Goal: Task Accomplishment & Management: Use online tool/utility

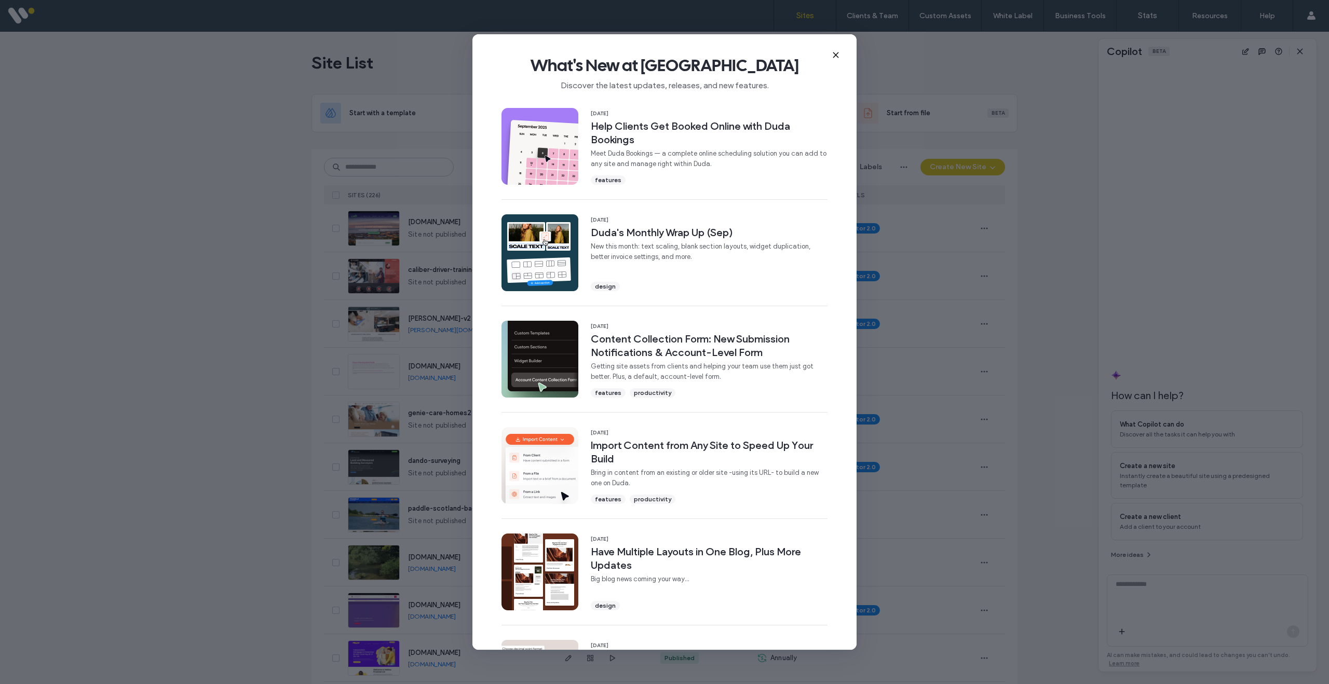
click at [834, 56] on use at bounding box center [835, 54] width 5 height 5
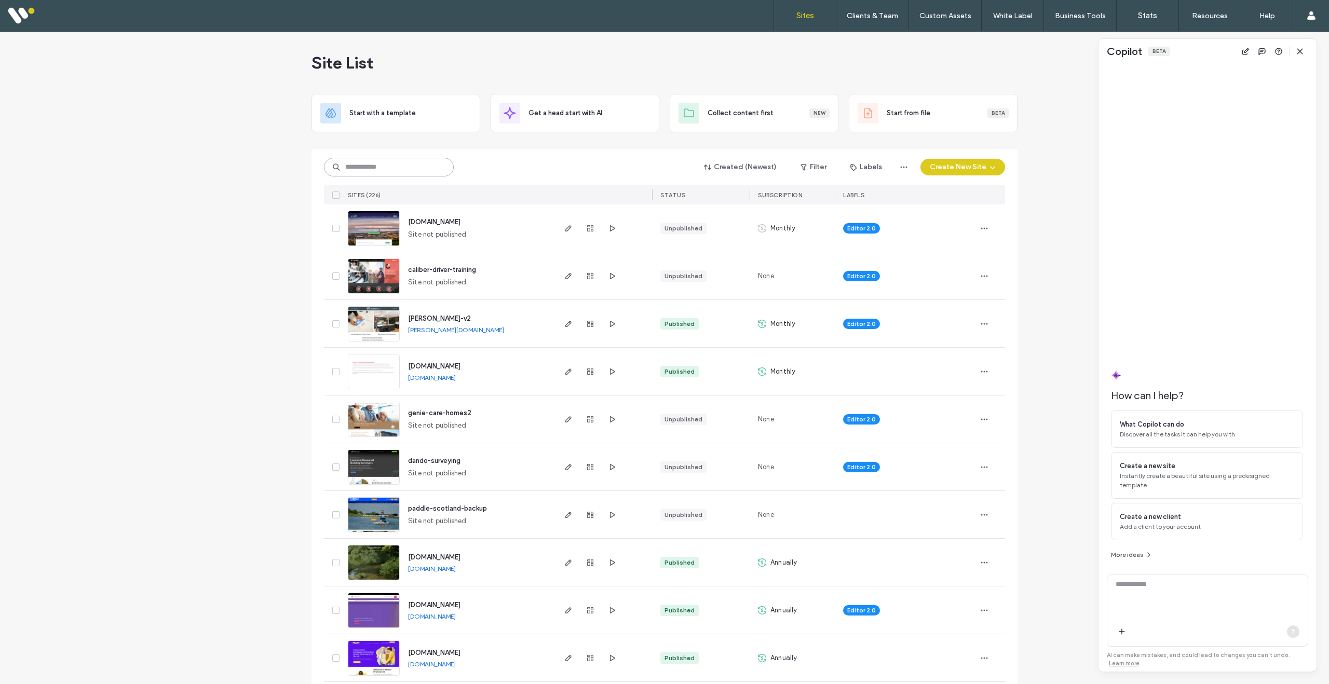
click at [376, 164] on input at bounding box center [389, 167] width 130 height 19
type input "****"
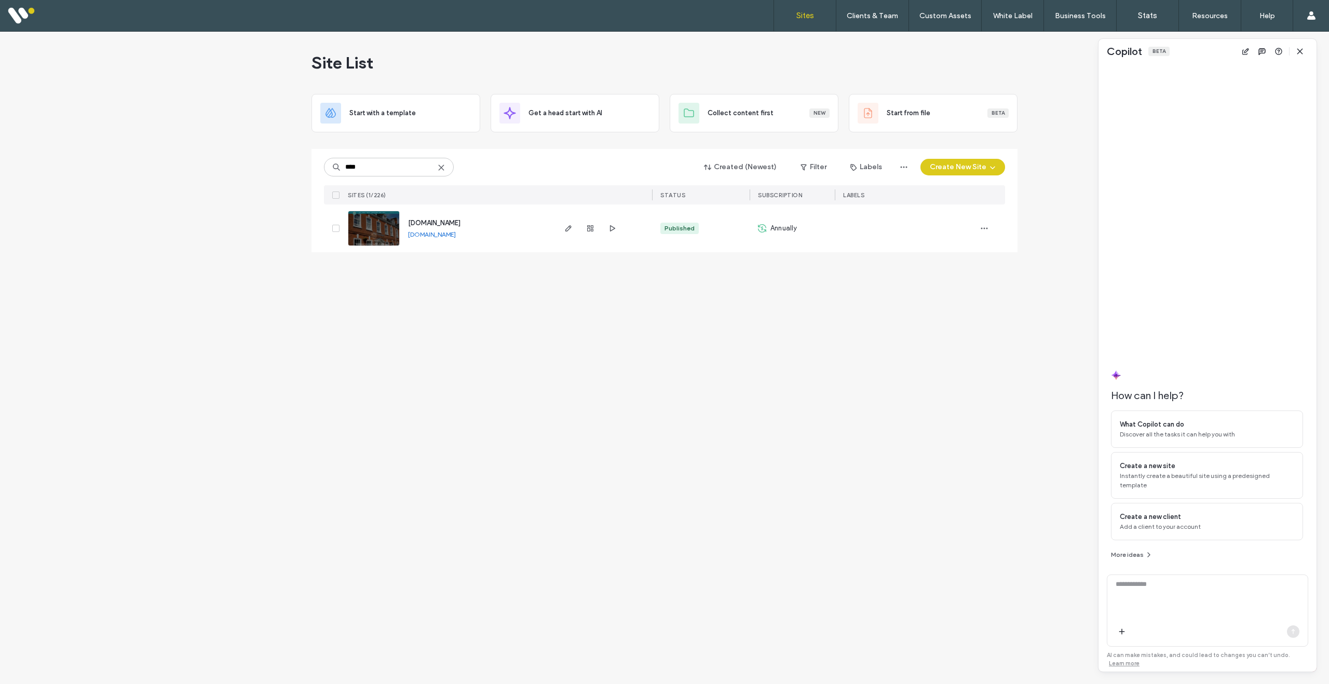
click at [372, 231] on img at bounding box center [373, 246] width 51 height 71
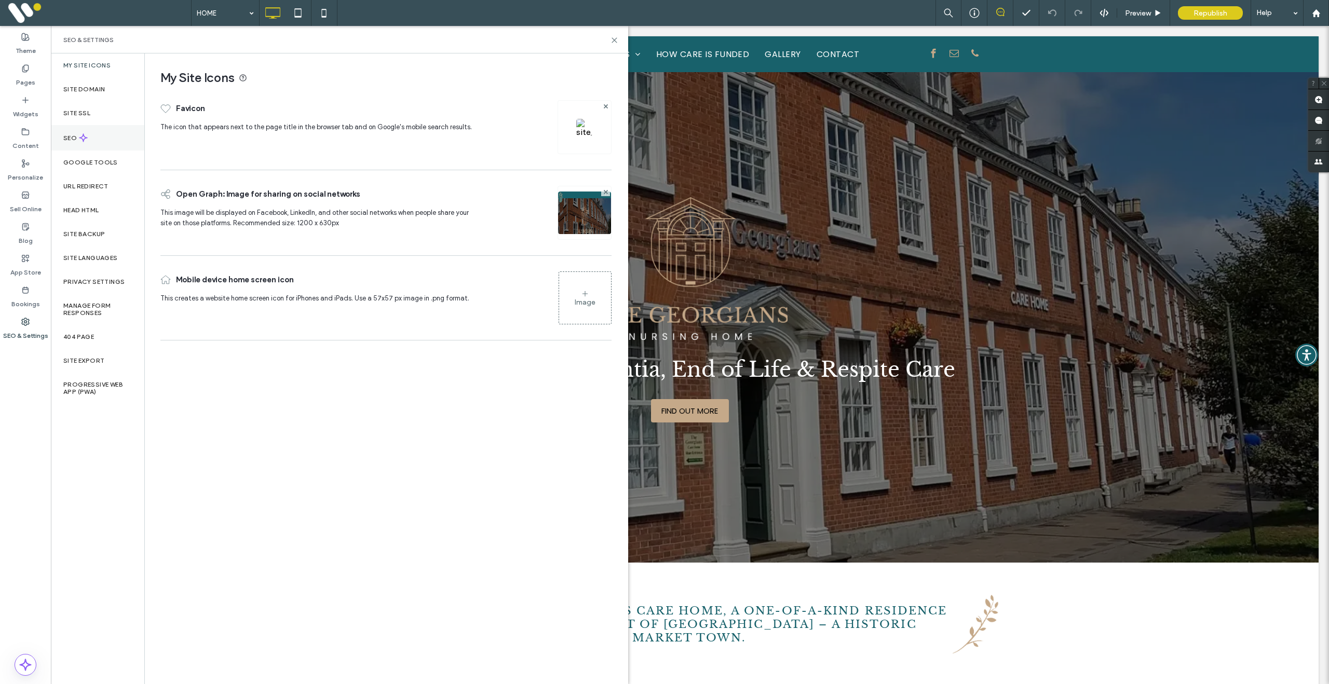
click at [69, 140] on label "SEO" at bounding box center [71, 137] width 16 height 7
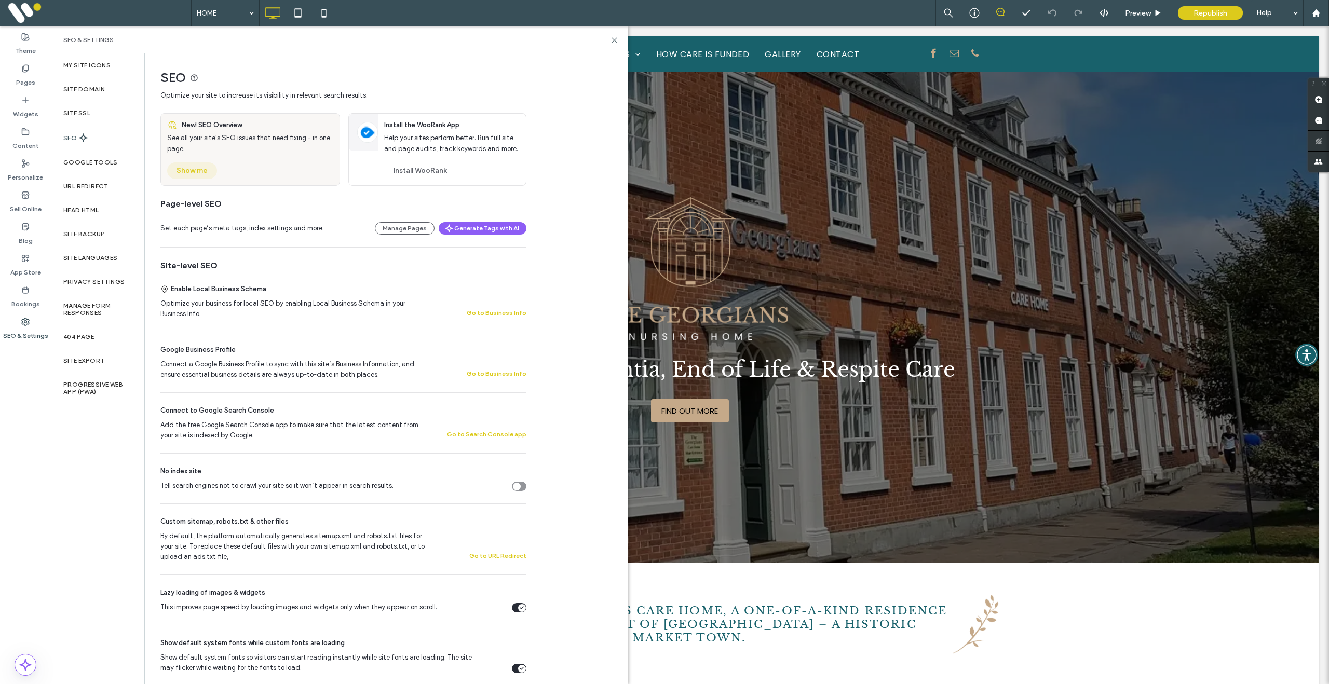
click at [189, 176] on button "Show me" at bounding box center [192, 171] width 50 height 17
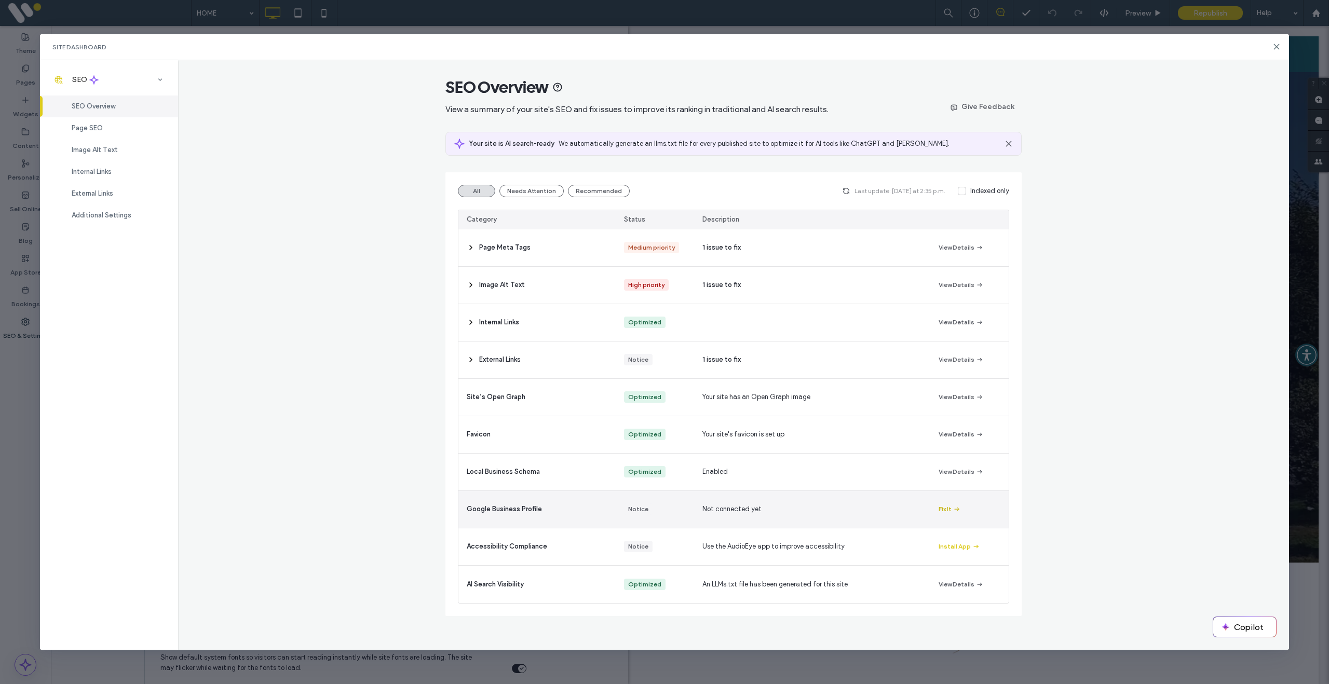
click at [949, 510] on button "Fix It" at bounding box center [950, 509] width 22 height 12
click at [1275, 49] on use at bounding box center [1277, 47] width 5 height 5
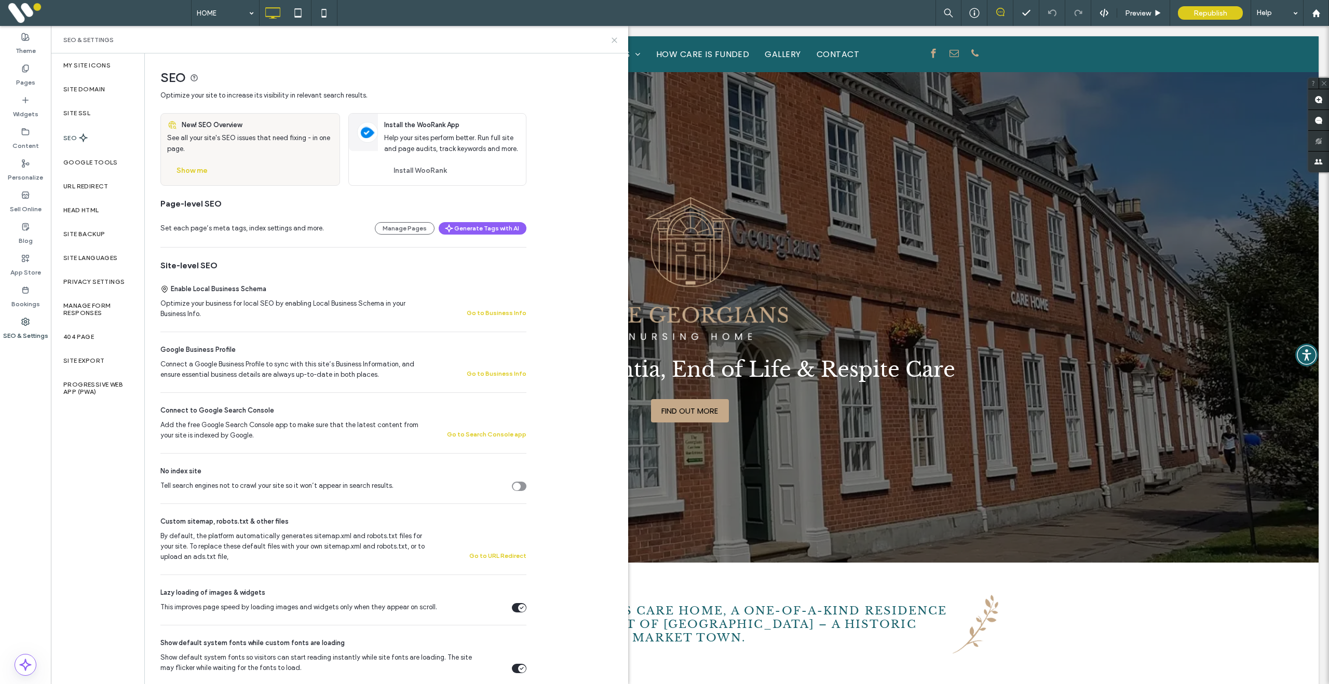
click at [615, 38] on use at bounding box center [614, 40] width 5 height 5
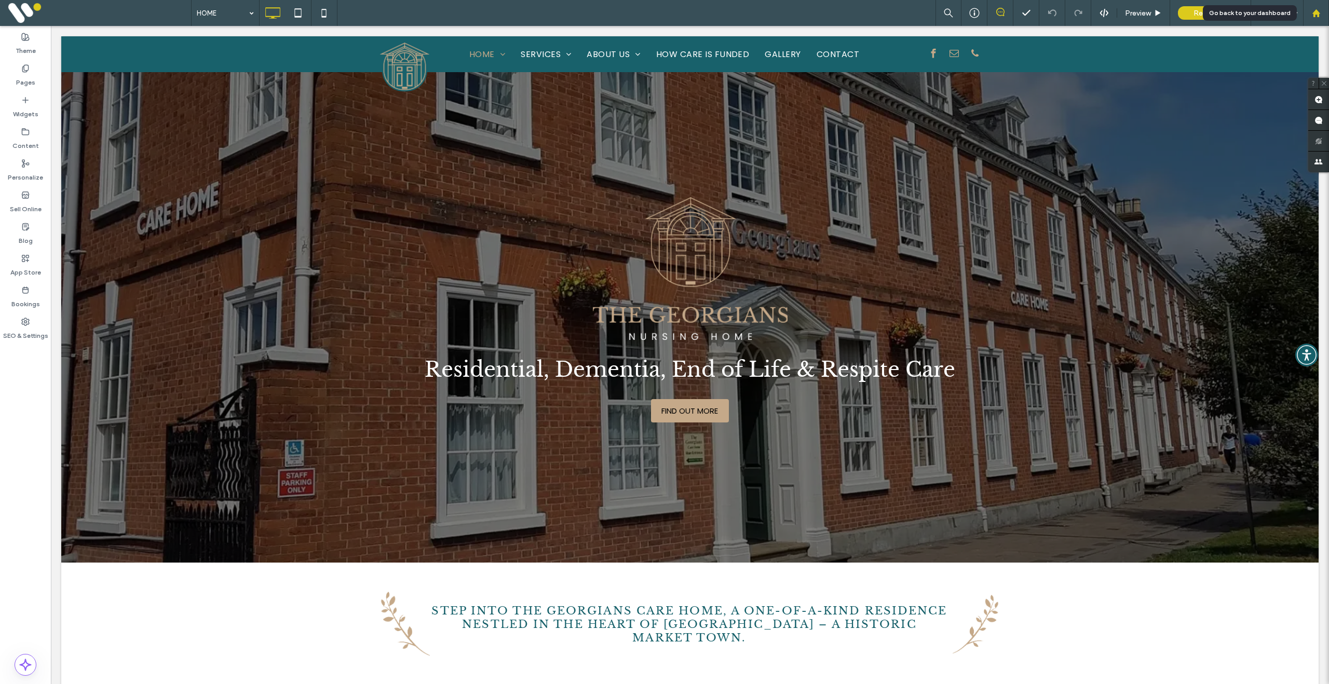
click at [1321, 12] on div at bounding box center [1316, 13] width 25 height 9
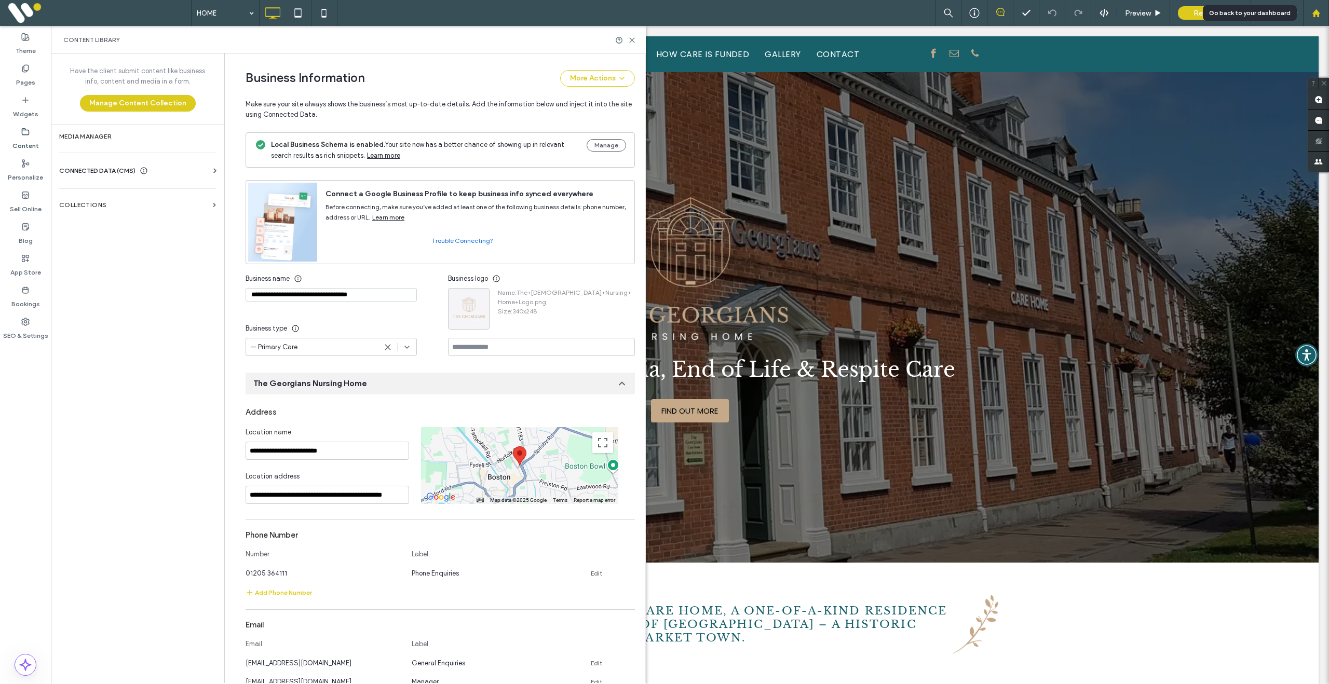
click at [1319, 14] on icon at bounding box center [1316, 13] width 9 height 9
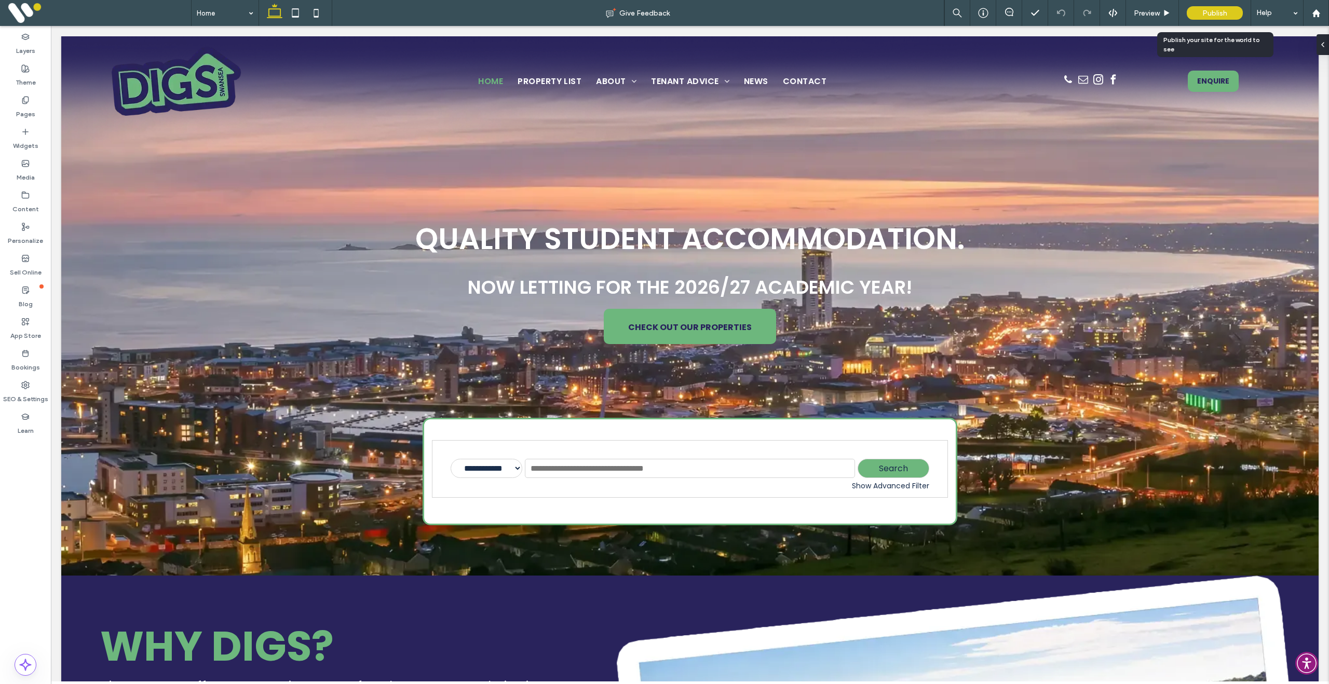
click at [1206, 16] on span "Publish" at bounding box center [1215, 13] width 25 height 9
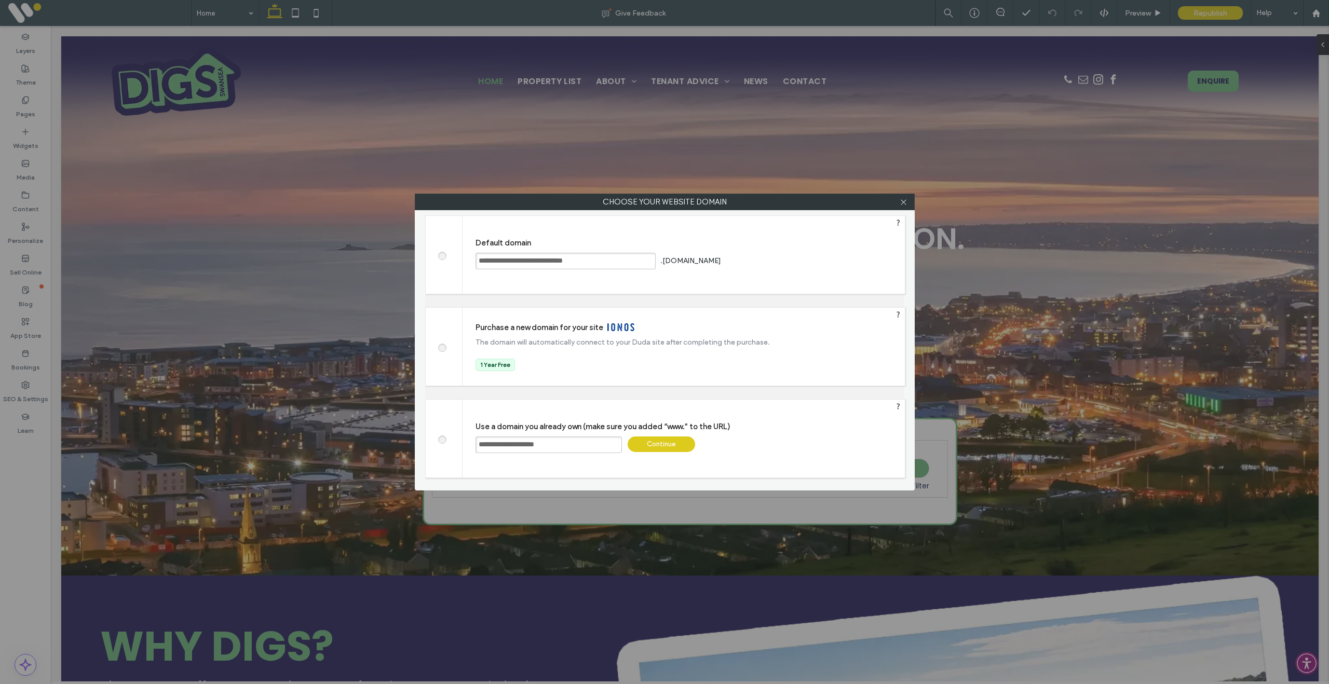
click at [667, 448] on div "Continue" at bounding box center [662, 445] width 68 height 16
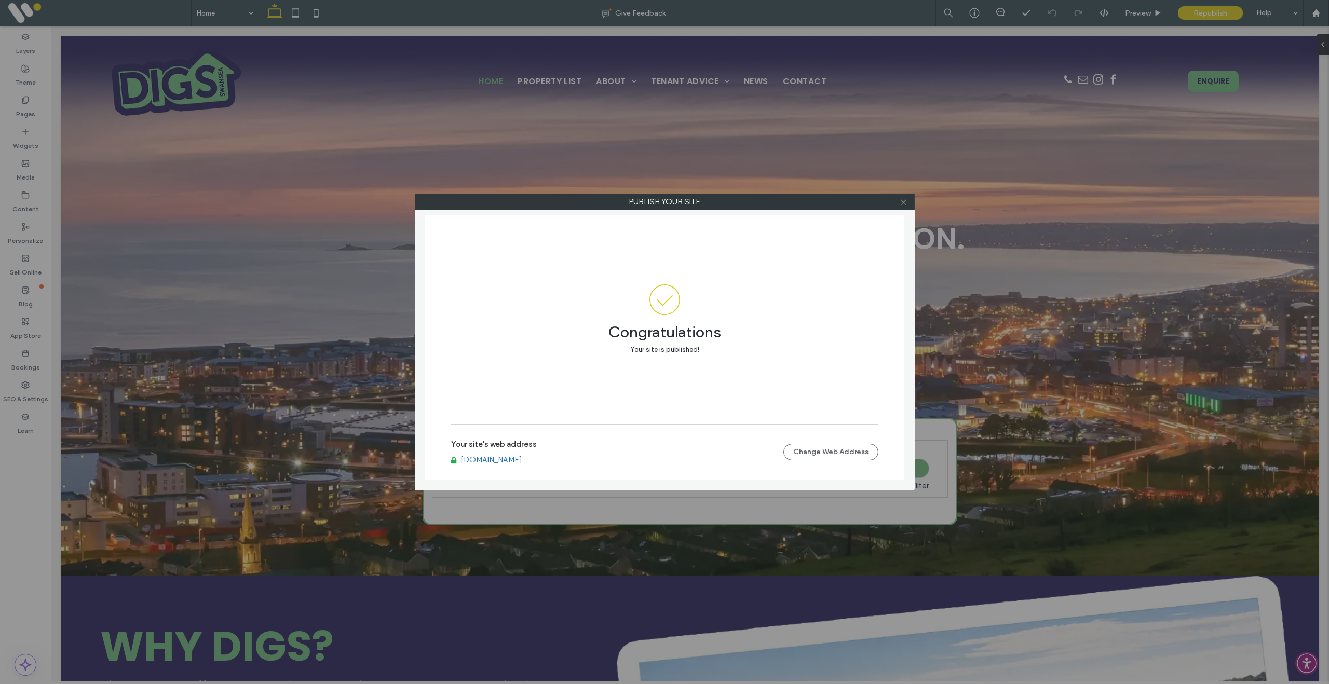
click at [522, 464] on link "[DOMAIN_NAME]" at bounding box center [492, 459] width 62 height 9
click at [905, 205] on icon at bounding box center [904, 202] width 8 height 8
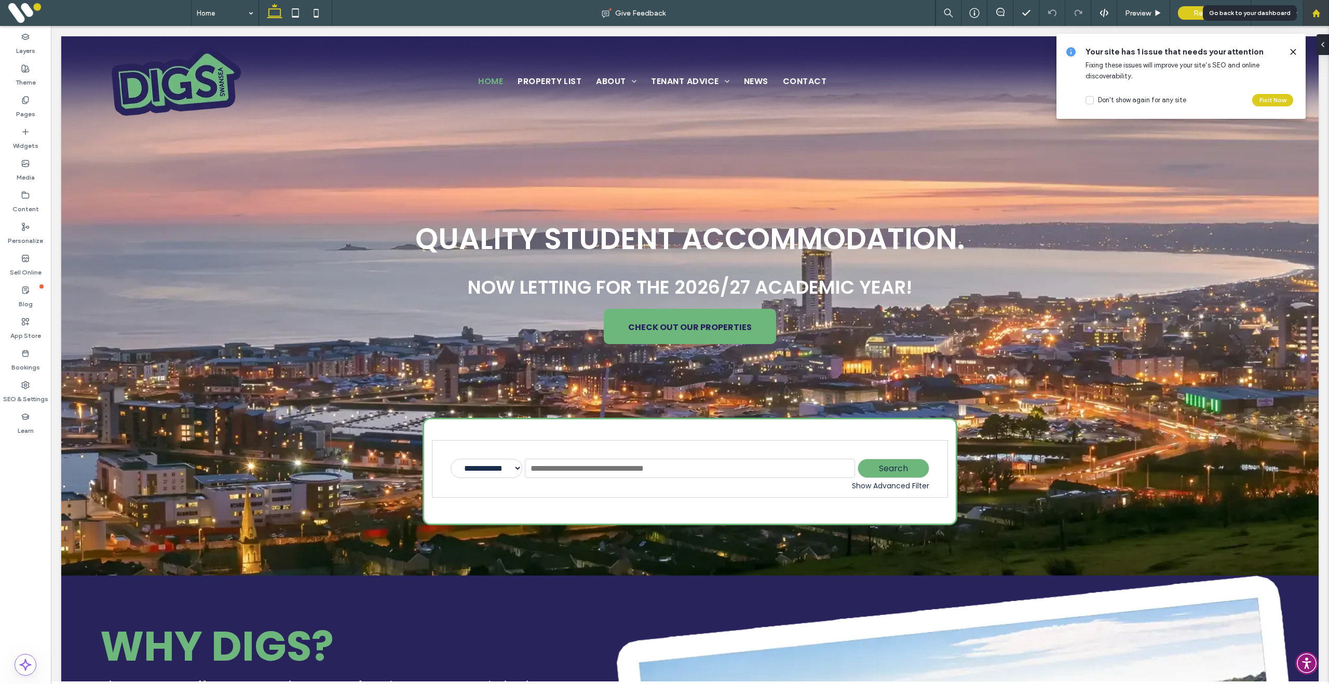
click at [1321, 11] on div at bounding box center [1316, 13] width 25 height 9
